Goal: Task Accomplishment & Management: Use online tool/utility

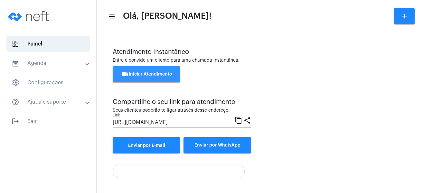
click at [149, 73] on span "videocam Iniciar Atendimento" at bounding box center [146, 74] width 51 height 5
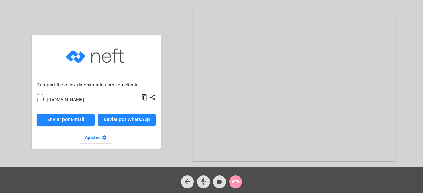
click at [145, 95] on mat-icon "content_copy" at bounding box center [144, 97] width 7 height 8
click at [215, 179] on button "videocam" at bounding box center [219, 181] width 13 height 13
click at [204, 183] on mat-icon "mic" at bounding box center [204, 181] width 8 height 8
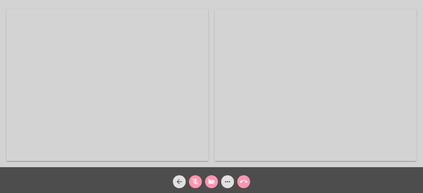
click at [209, 179] on mat-icon "videocam_off" at bounding box center [212, 181] width 8 height 8
click at [195, 179] on mat-icon "mic_off" at bounding box center [196, 181] width 8 height 8
